Goal: Check status: Check status

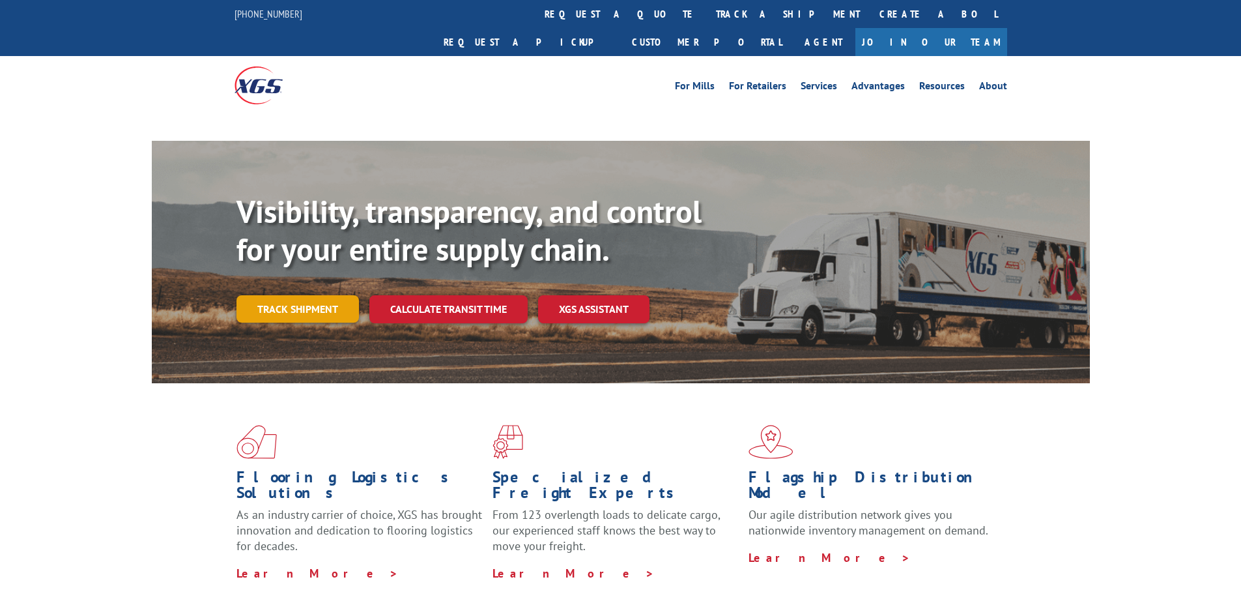
click at [321, 295] on link "Track shipment" at bounding box center [298, 308] width 123 height 27
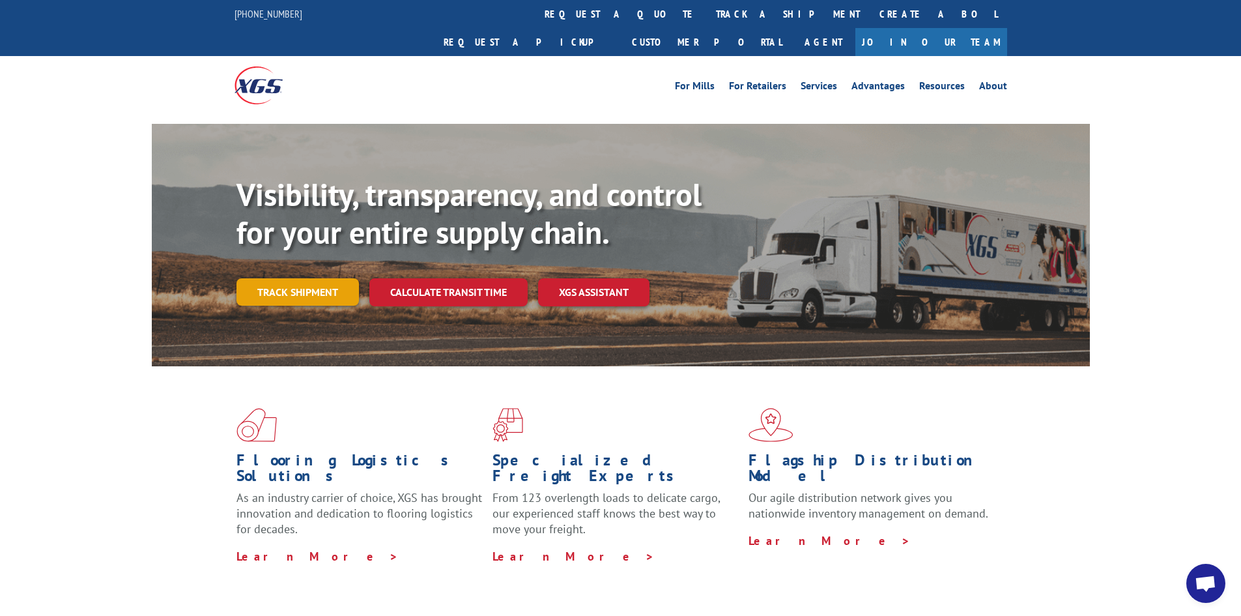
click at [286, 278] on link "Track shipment" at bounding box center [298, 291] width 123 height 27
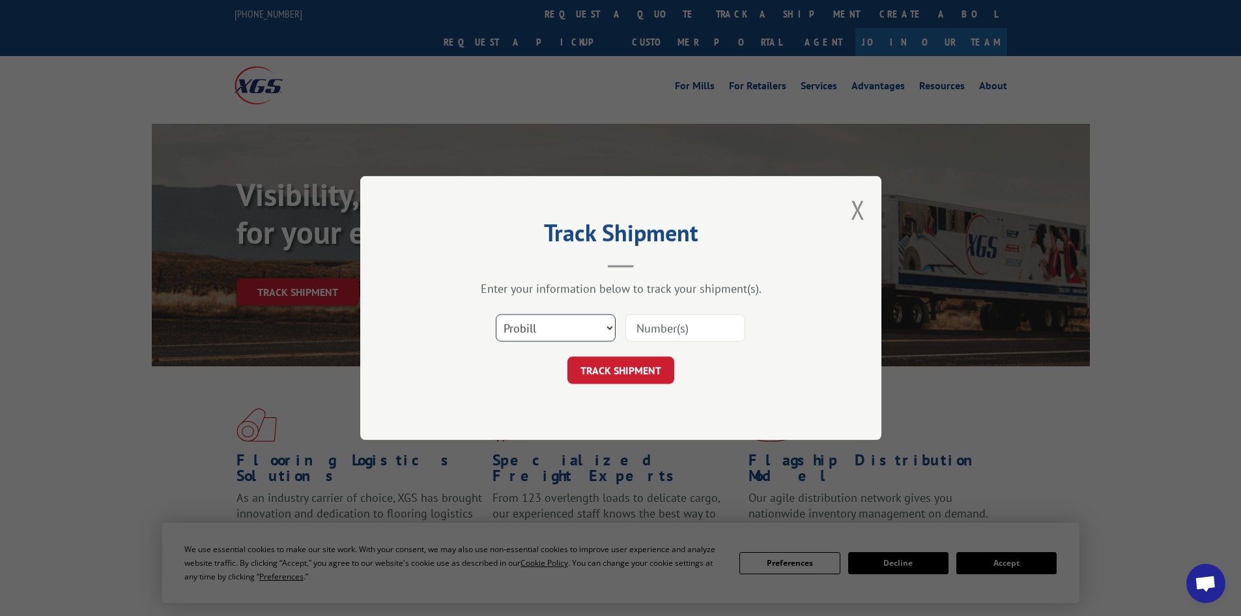
click at [609, 327] on select "Select category... Probill BOL PO" at bounding box center [556, 327] width 120 height 27
select select "bol"
click at [496, 314] on select "Select category... Probill BOL PO" at bounding box center [556, 327] width 120 height 27
click at [719, 332] on input at bounding box center [686, 327] width 120 height 27
paste input "0894258919"
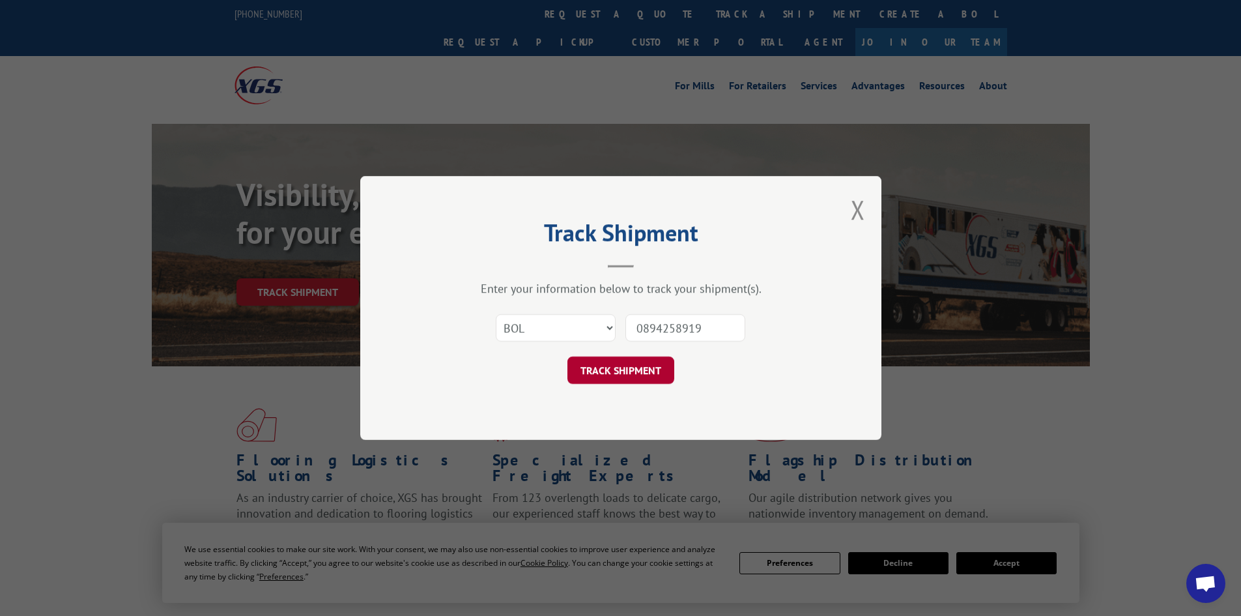
type input "0894258919"
click at [624, 382] on button "TRACK SHIPMENT" at bounding box center [621, 369] width 107 height 27
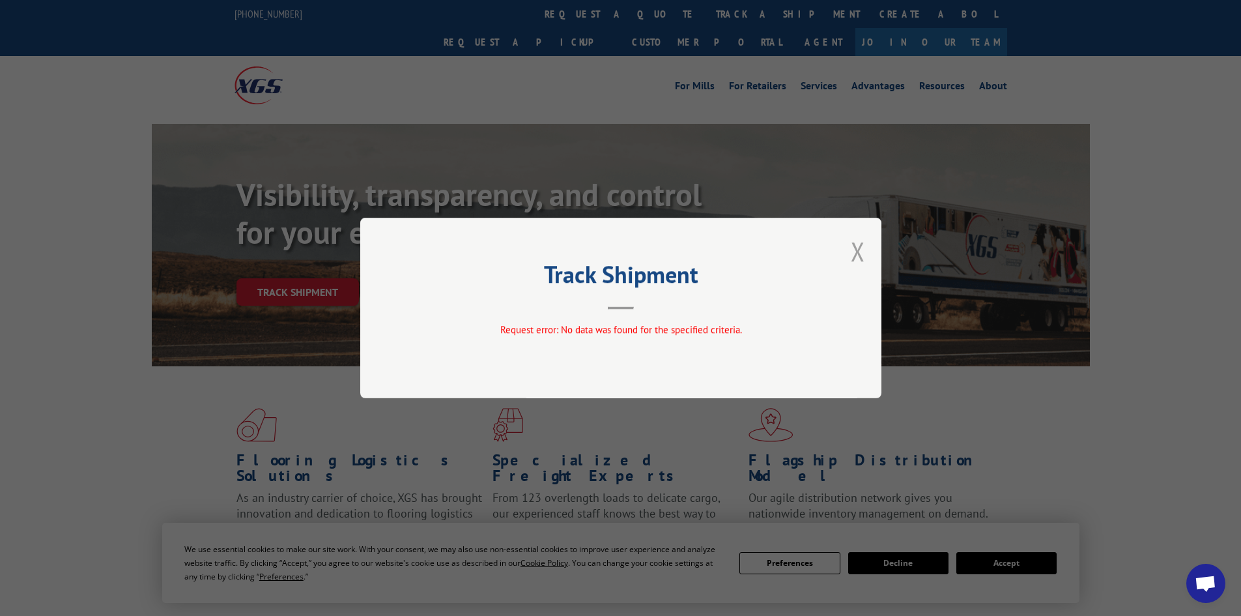
click at [856, 245] on button "Close modal" at bounding box center [858, 251] width 14 height 35
